Goal: Book appointment/travel/reservation

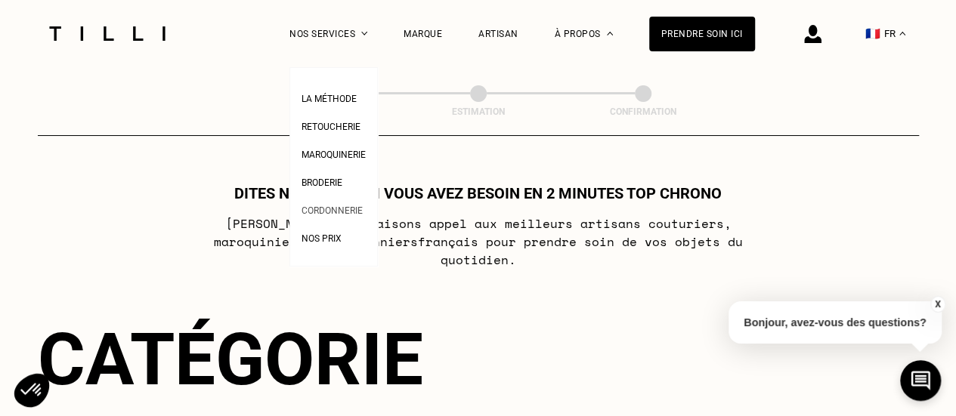
click at [341, 216] on span "Cordonnerie" at bounding box center [331, 210] width 61 height 11
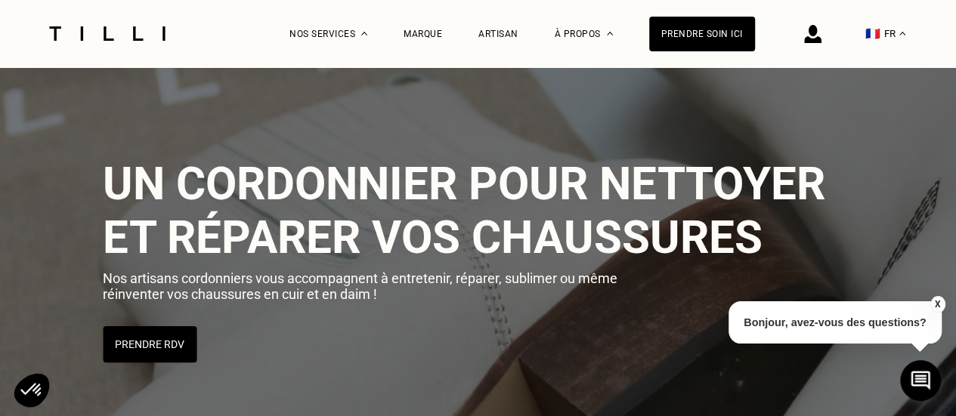
scroll to position [6, 0]
click at [143, 336] on button "Prendre RDV" at bounding box center [149, 344] width 97 height 38
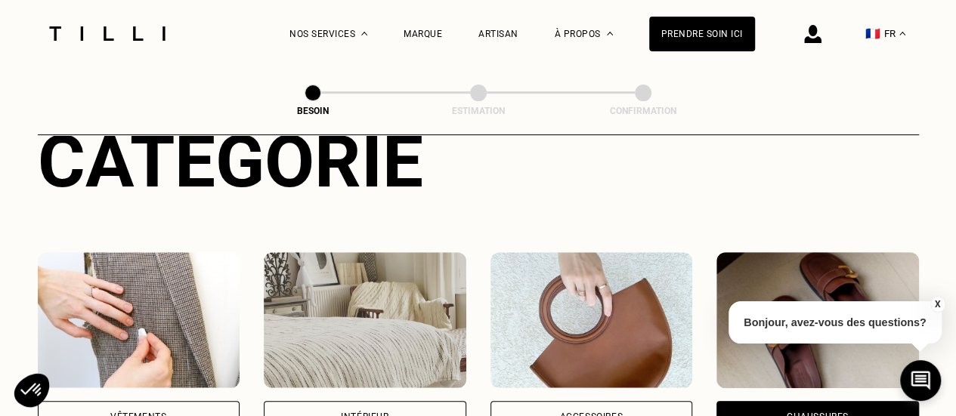
scroll to position [202, 0]
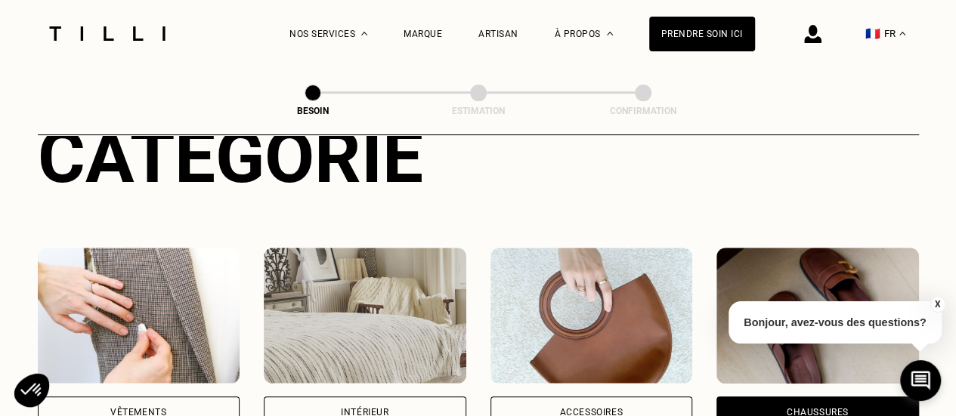
click at [179, 397] on div "Vêtements" at bounding box center [139, 413] width 202 height 32
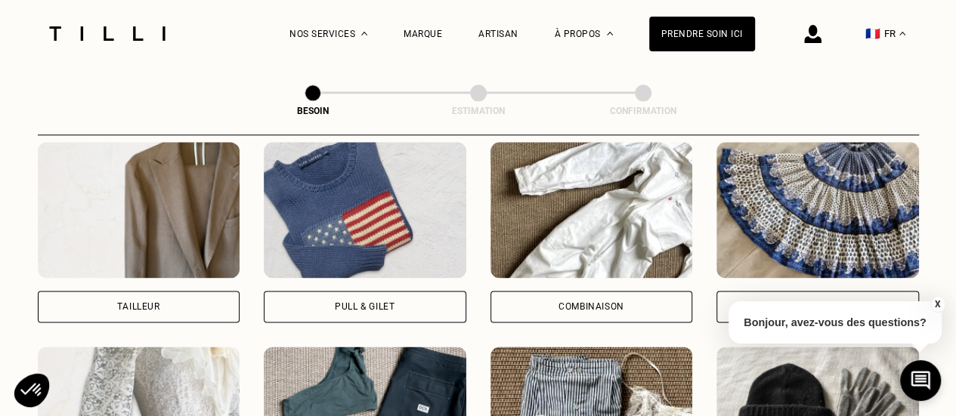
scroll to position [923, 0]
click at [396, 293] on div "Pull & gilet" at bounding box center [365, 307] width 202 height 32
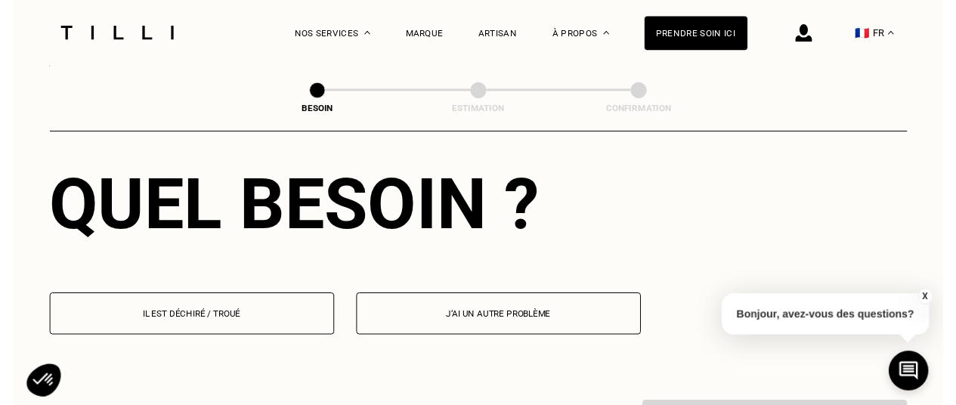
scroll to position [1381, 0]
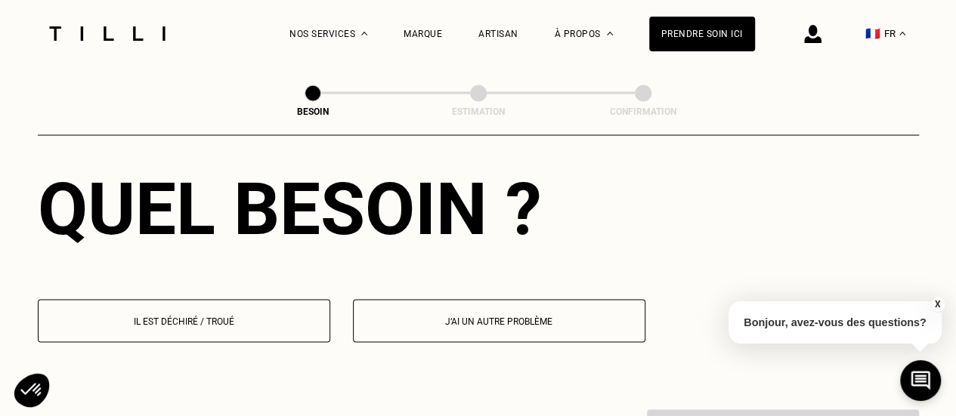
click at [270, 317] on button "Il est déchiré / troué" at bounding box center [184, 320] width 292 height 43
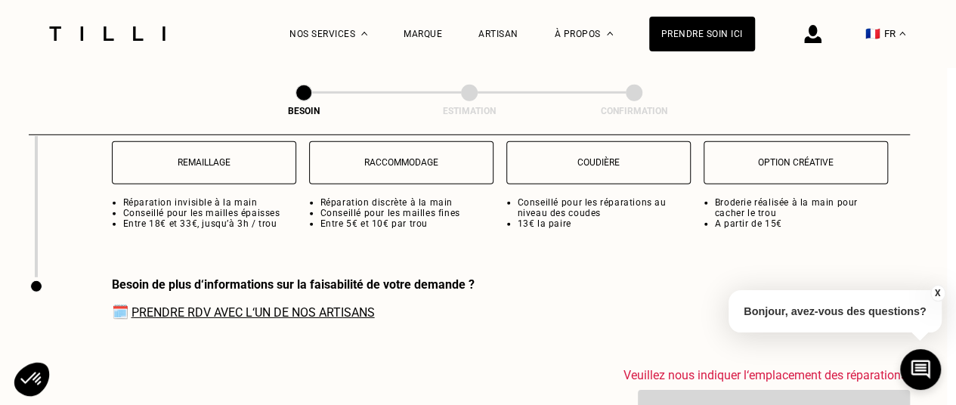
scroll to position [2190, 9]
click at [266, 304] on link "Prendre RDV avec l‘un de nos artisans" at bounding box center [252, 311] width 243 height 14
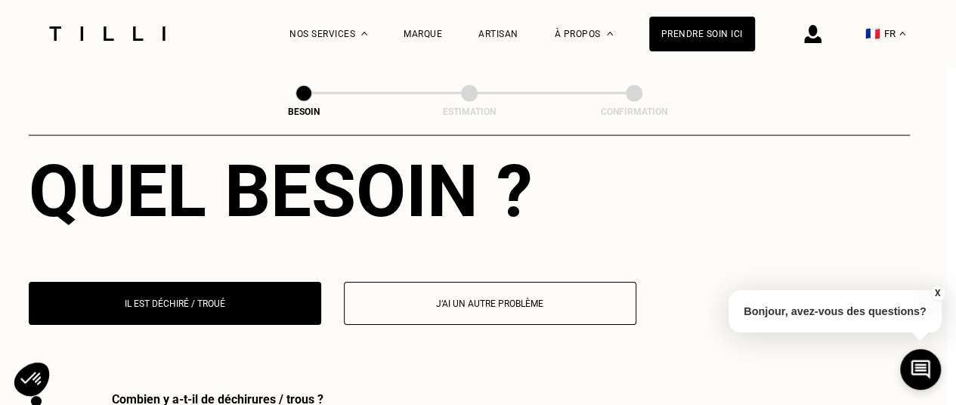
scroll to position [1352, 9]
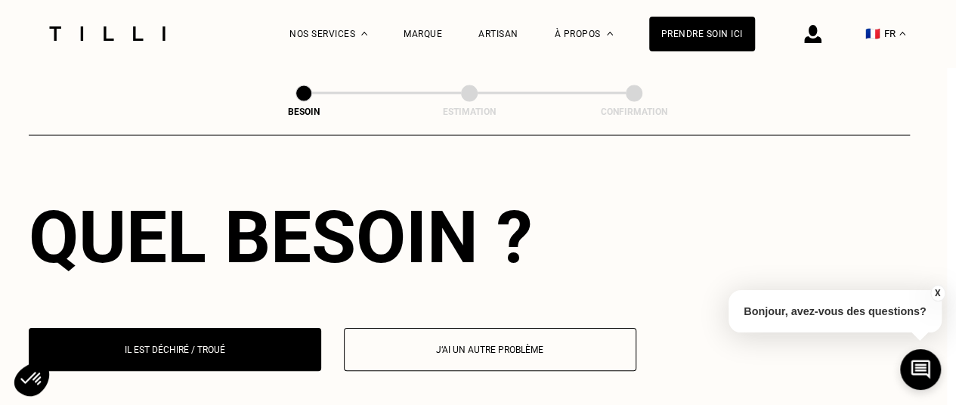
click at [147, 18] on div at bounding box center [107, 33] width 127 height 67
